Goal: Transaction & Acquisition: Purchase product/service

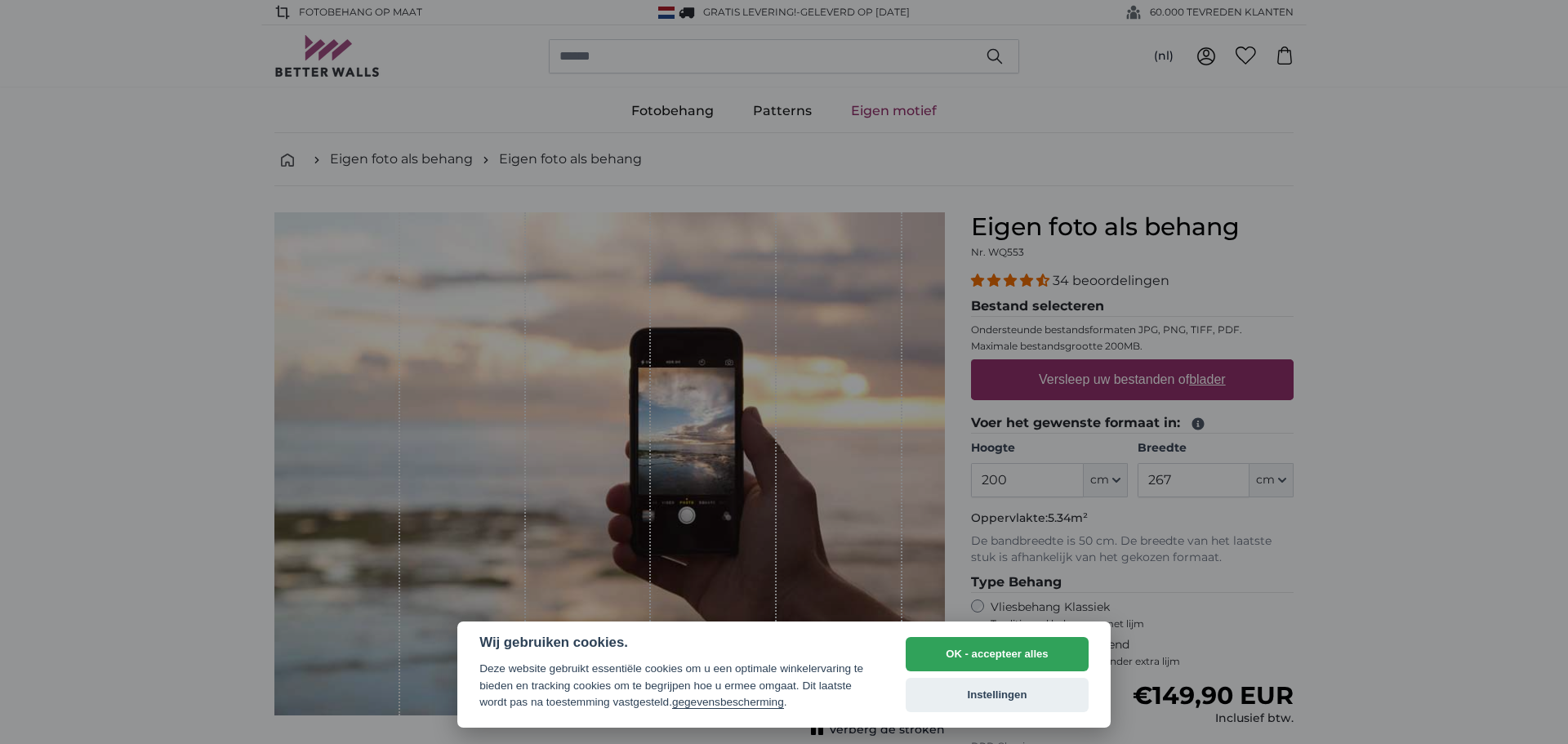
click at [986, 649] on button "OK - accepteer alles" at bounding box center [997, 654] width 183 height 34
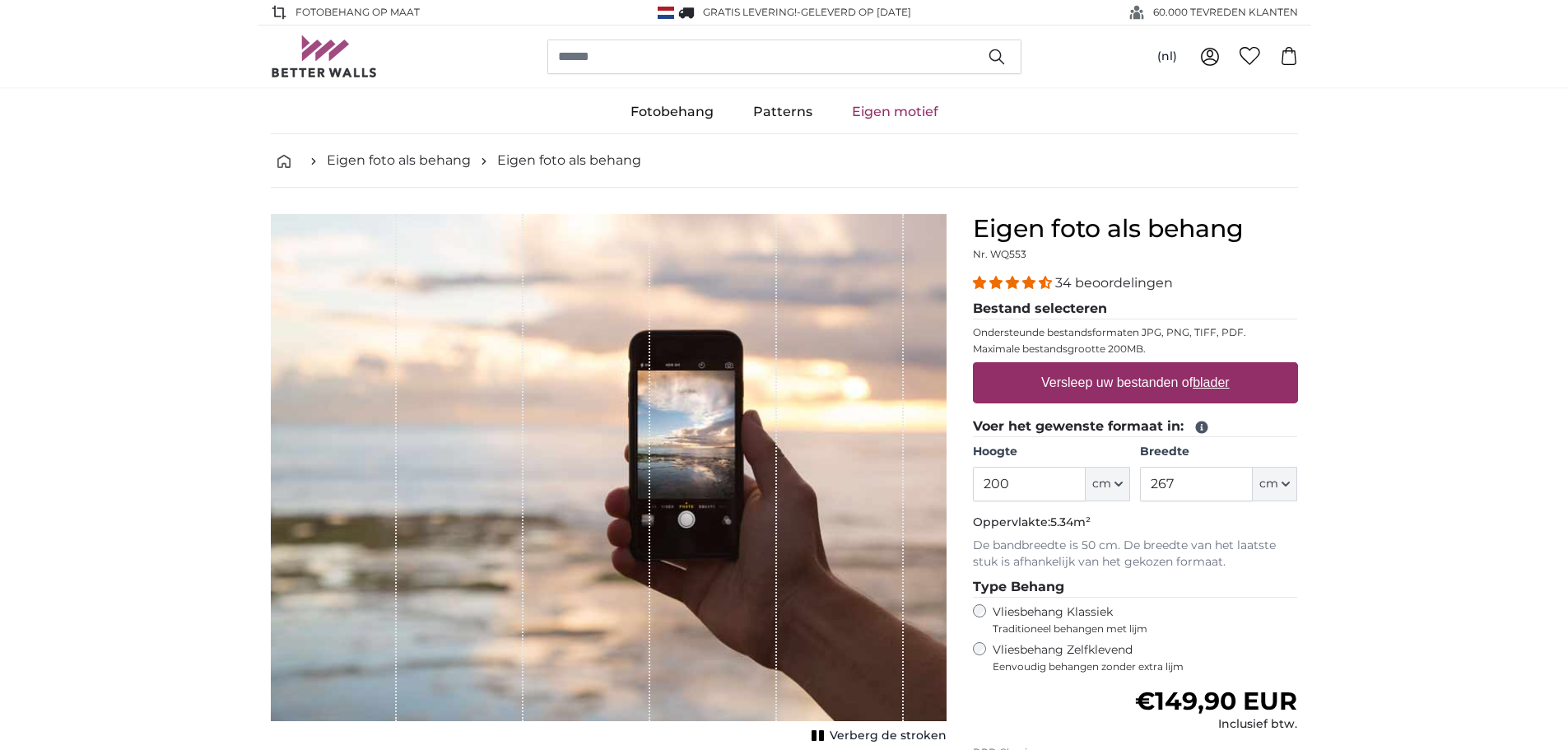
click at [1070, 376] on label "Versleep uw bestanden of blader" at bounding box center [1136, 383] width 202 height 33
click at [1070, 368] on input "Versleep uw bestanden of blader" at bounding box center [1136, 365] width 325 height 5
type input "**********"
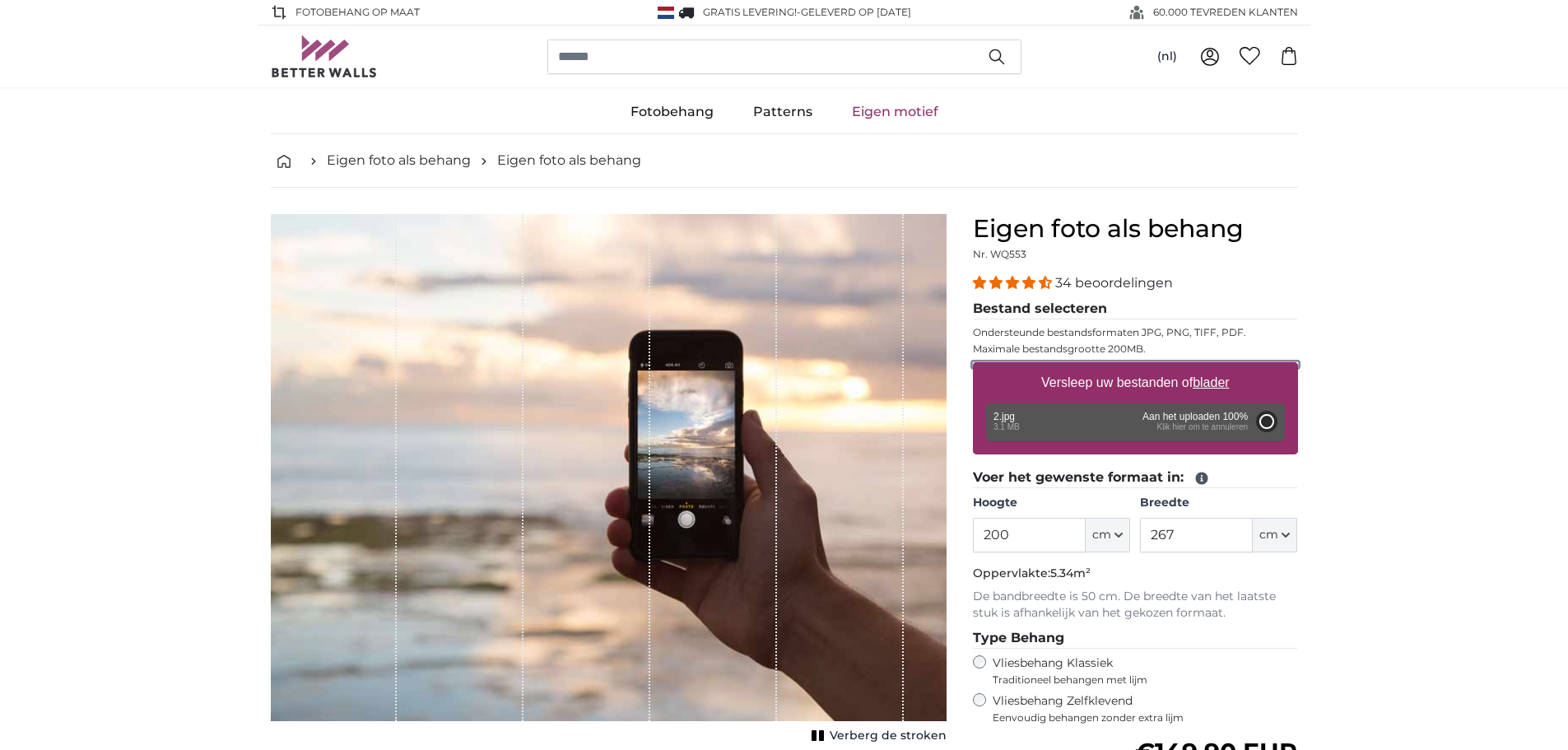
type input "266"
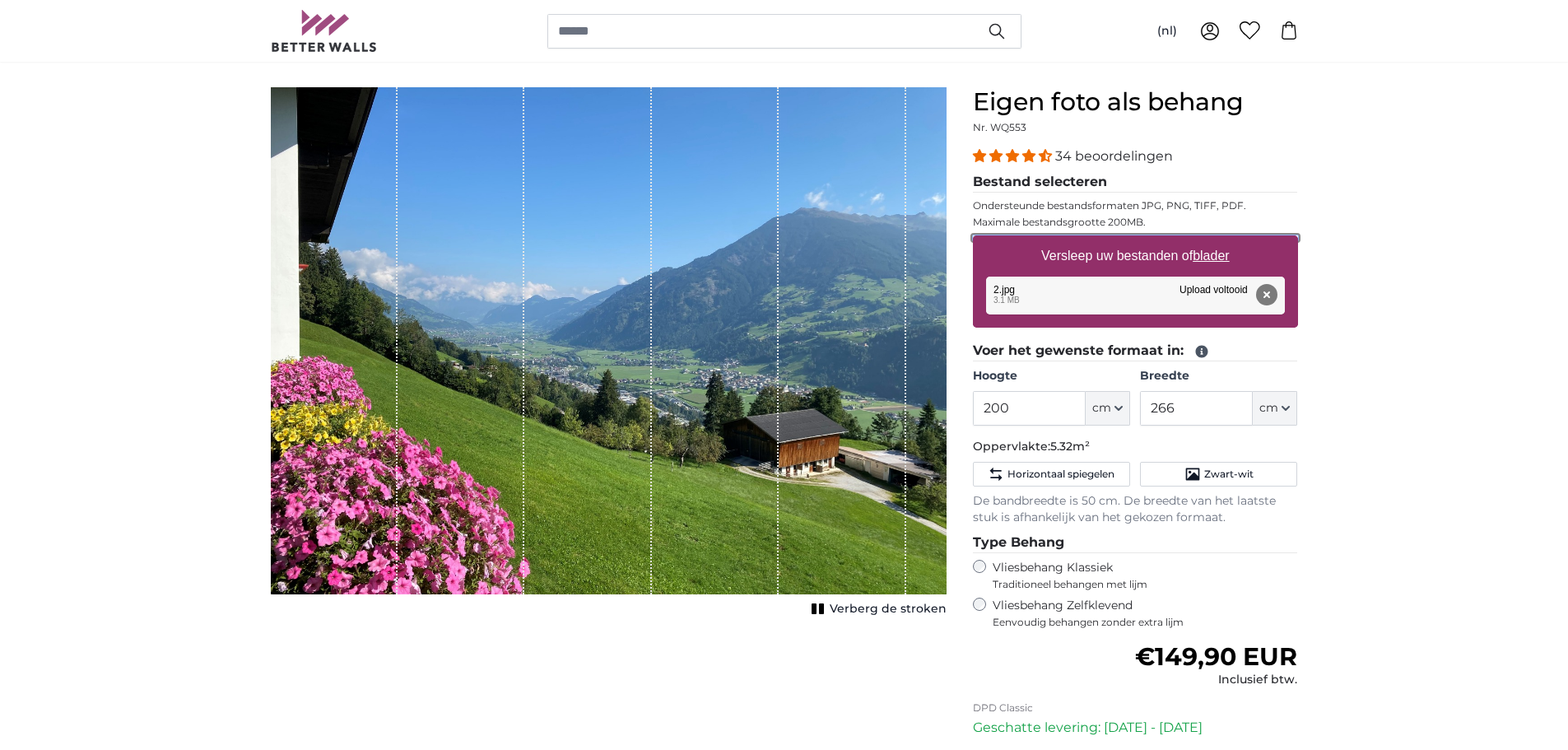
scroll to position [164, 0]
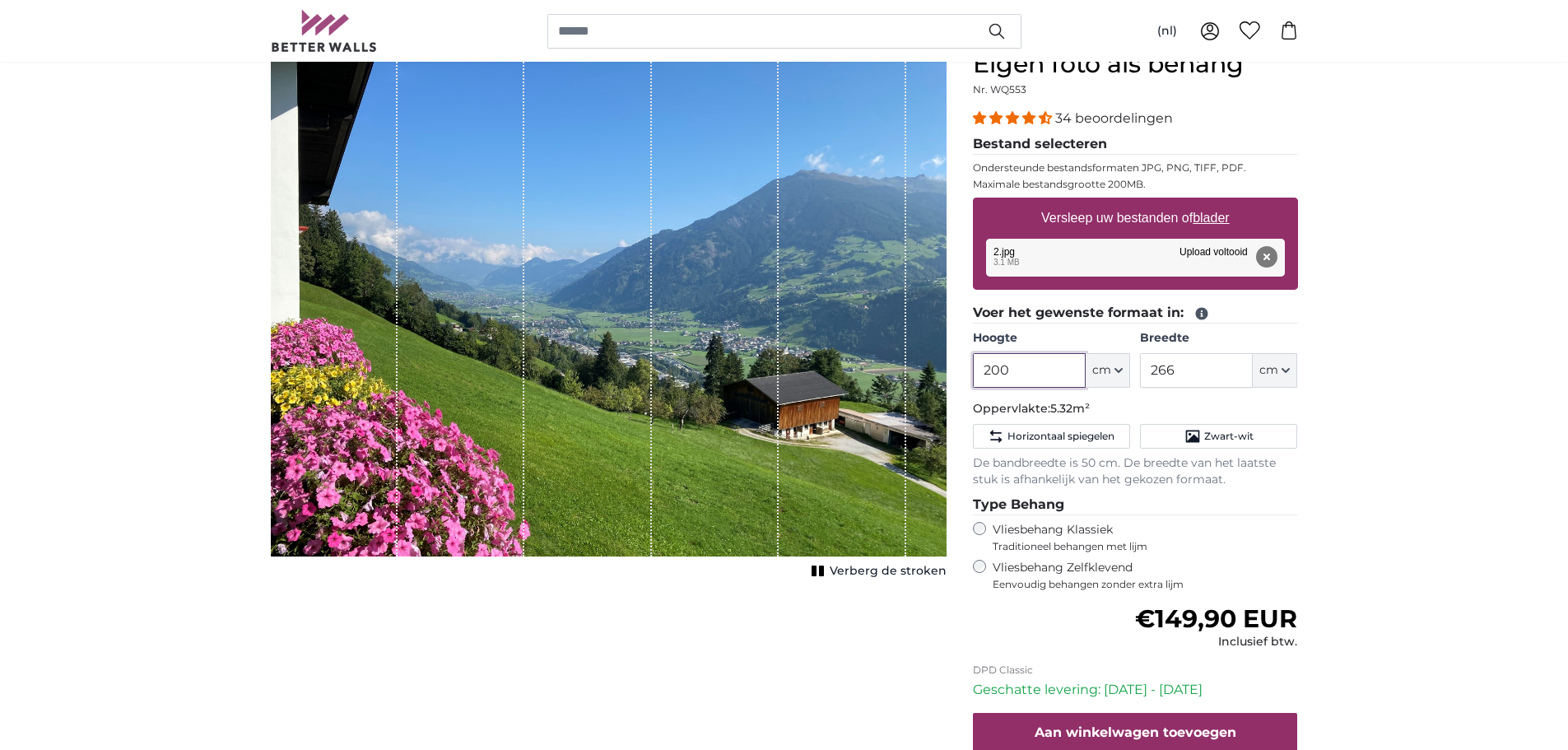
drag, startPoint x: 986, startPoint y: 368, endPoint x: 921, endPoint y: 365, distance: 65.1
click at [921, 365] on product-detail "Annuleren Afbeelding bijsnijden Verberg de stroken Eigen foto als behang Nr. WQ…" at bounding box center [784, 448] width 1053 height 850
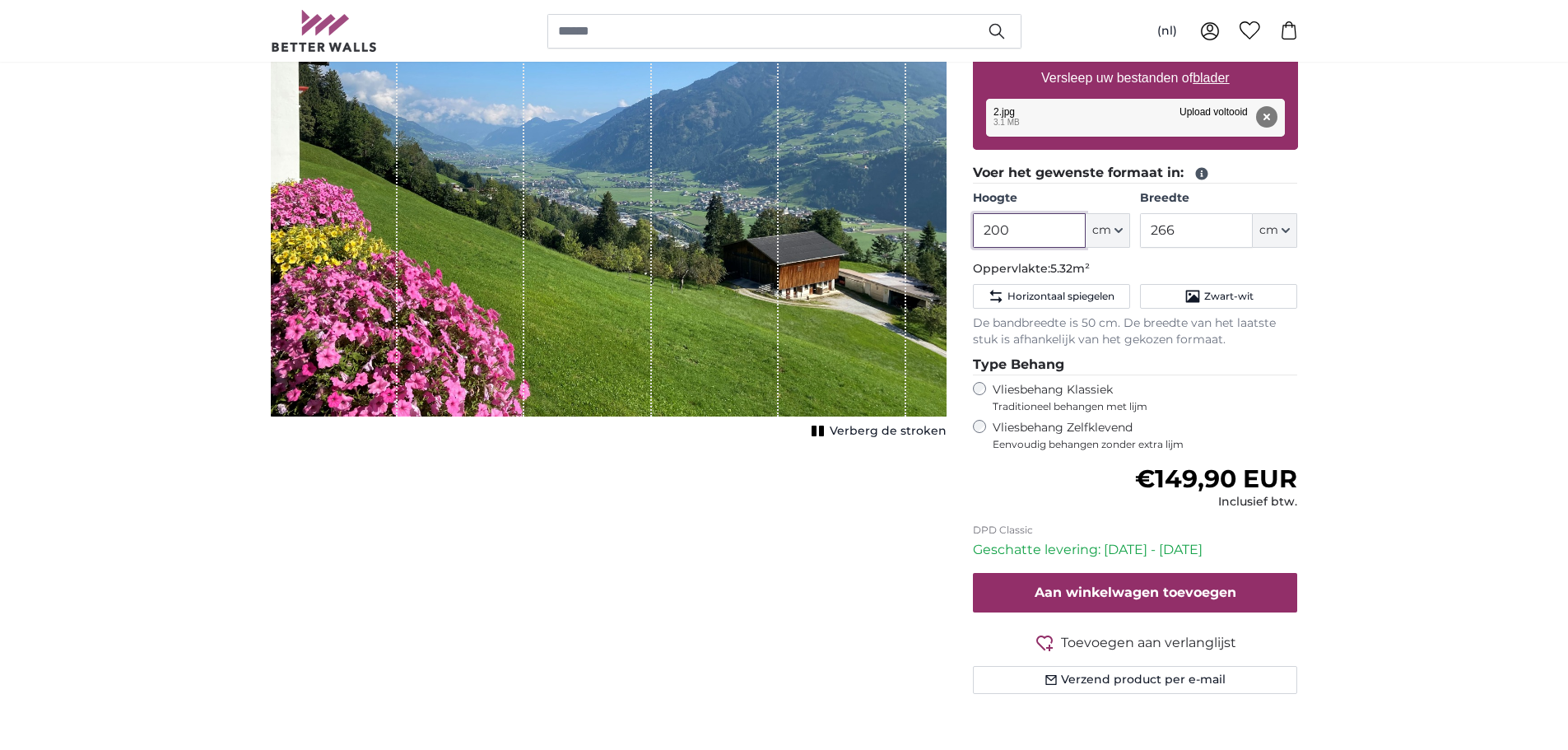
scroll to position [0, 0]
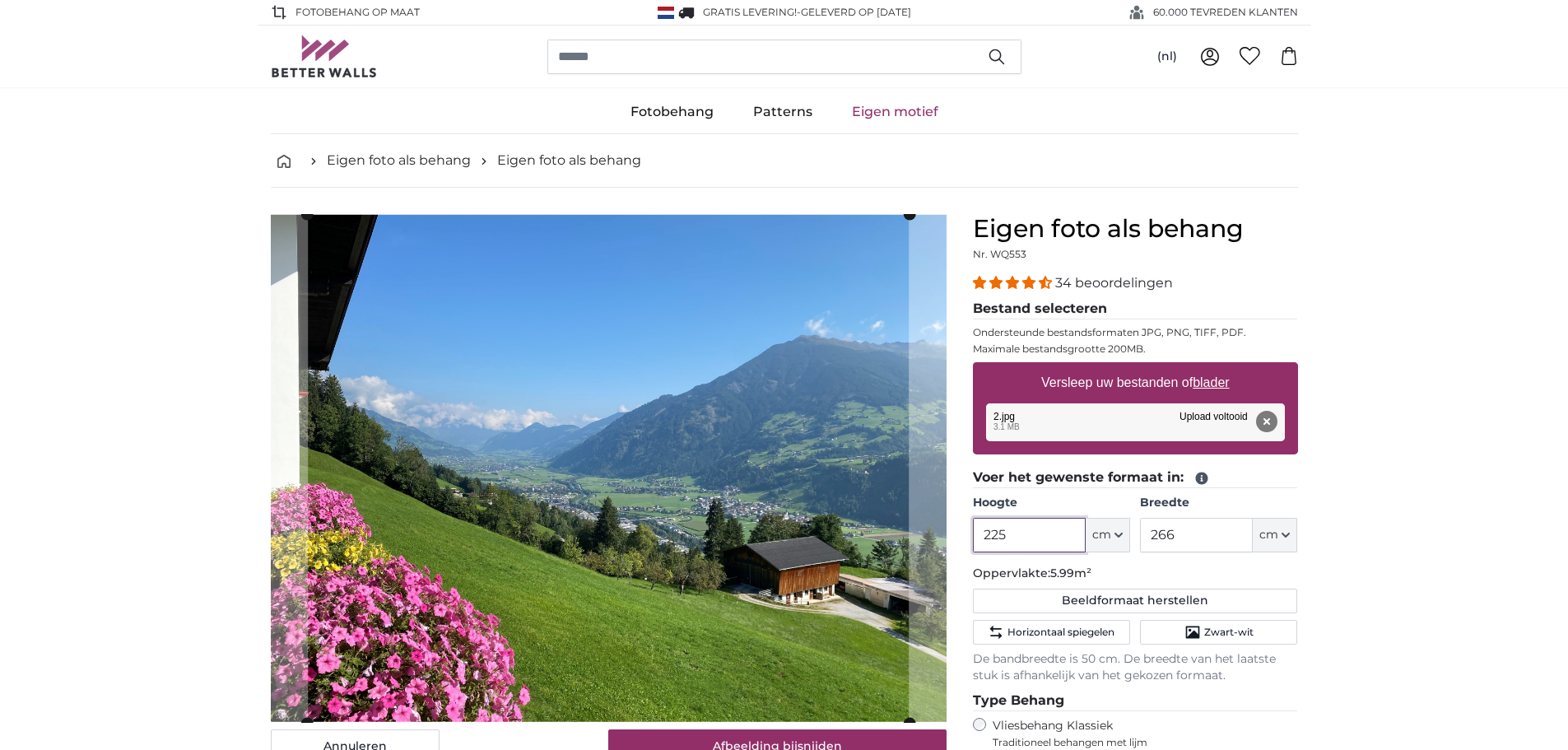
type input "225"
click at [1168, 541] on input "266" at bounding box center [1196, 535] width 112 height 35
drag, startPoint x: 1182, startPoint y: 539, endPoint x: 1142, endPoint y: 530, distance: 41.0
click at [1143, 533] on input "266" at bounding box center [1196, 535] width 112 height 35
type input "270"
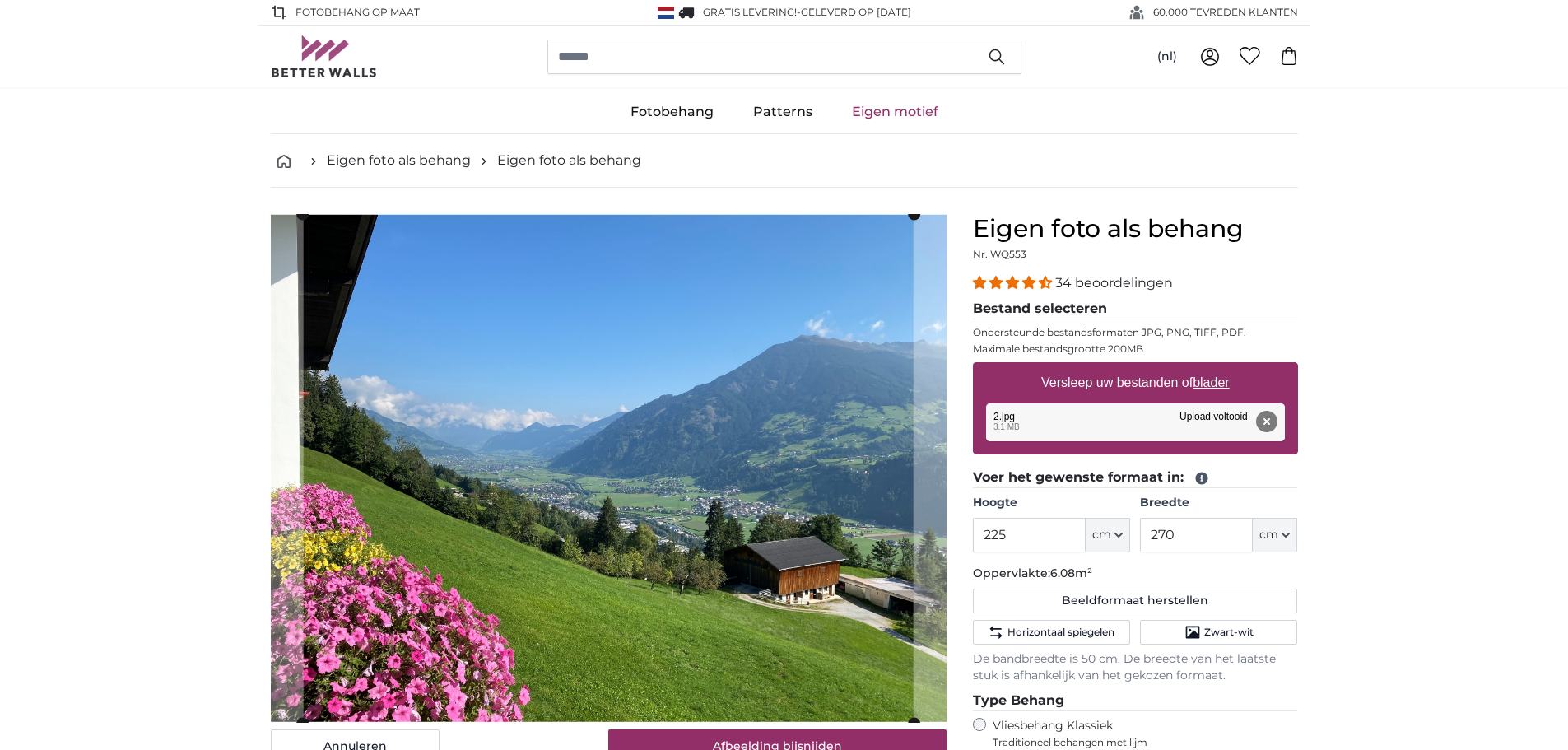
click at [1175, 602] on button "Beeldformaat herstellen" at bounding box center [1136, 601] width 325 height 25
type input "200"
type input "266"
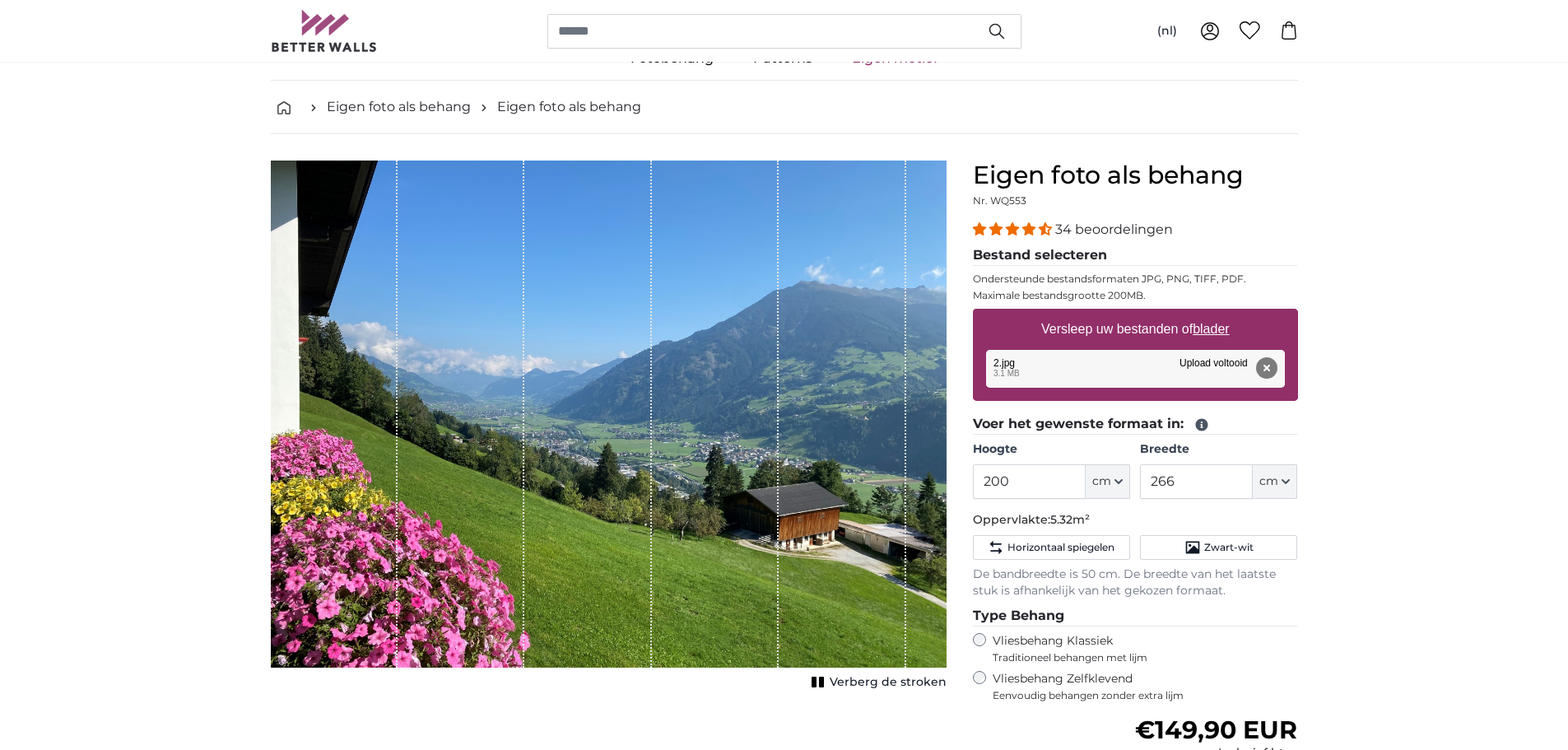
scroll to position [82, 0]
